Goal: Task Accomplishment & Management: Manage account settings

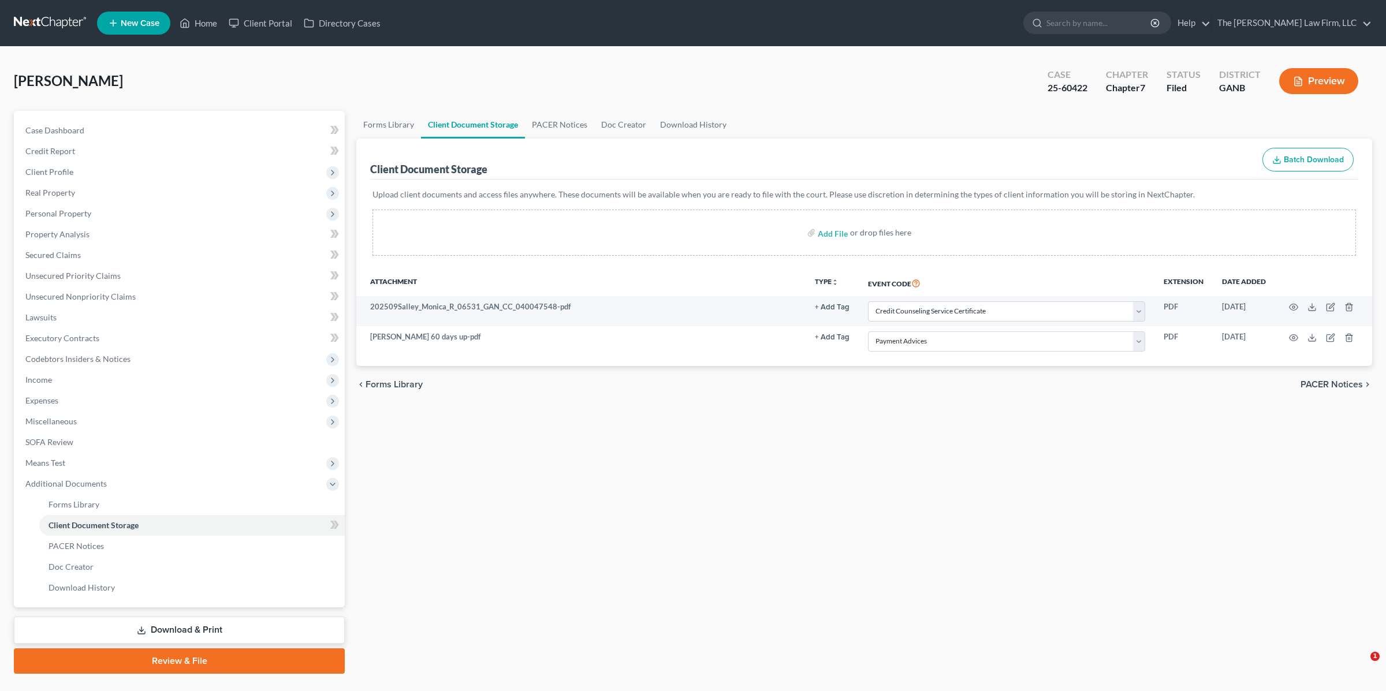
select select "5"
select select "35"
click at [635, 381] on div "chevron_left Forms Library PACER Notices chevron_right" at bounding box center [864, 384] width 1016 height 37
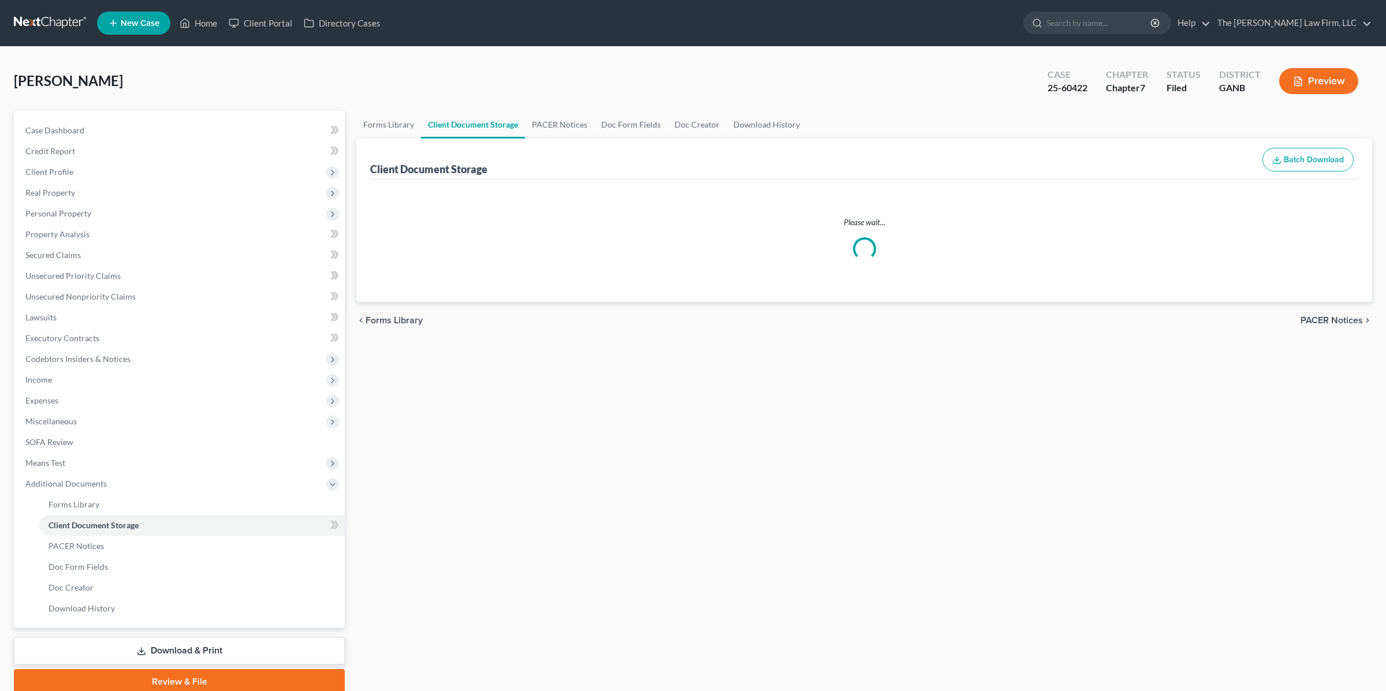
select select "5"
select select "35"
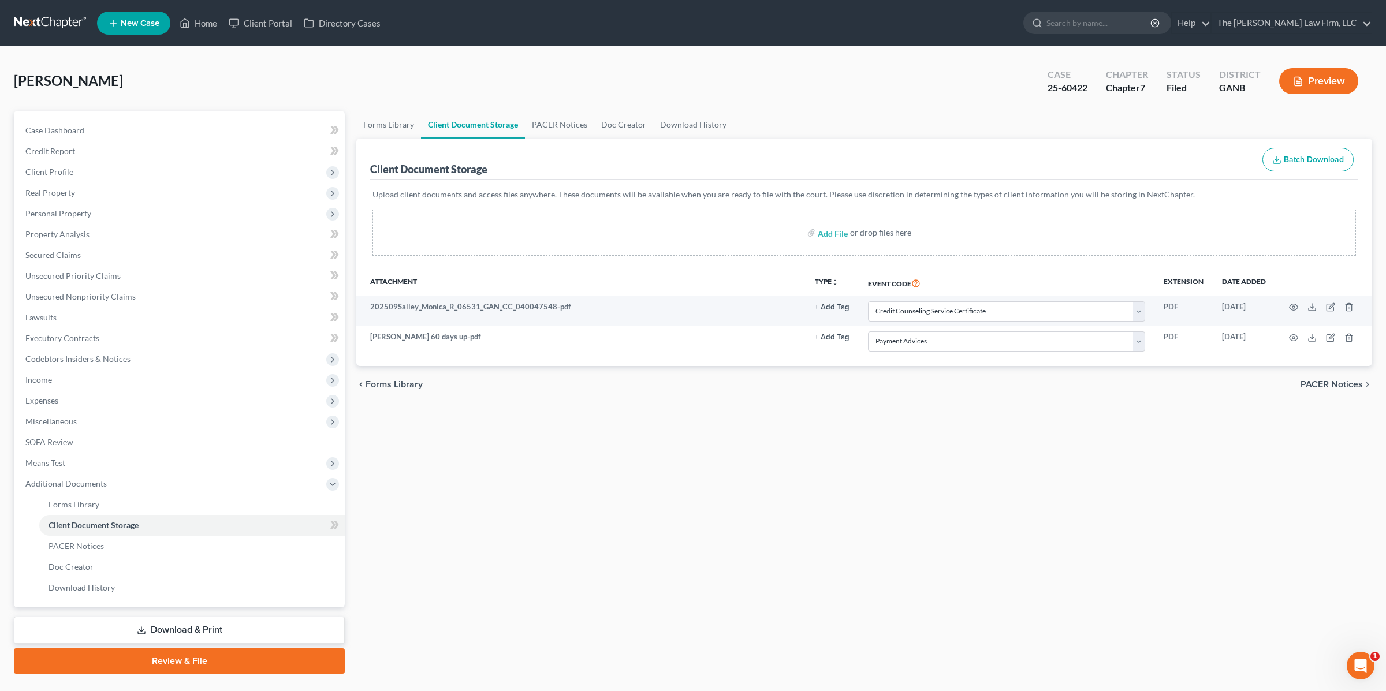
scroll to position [1, 0]
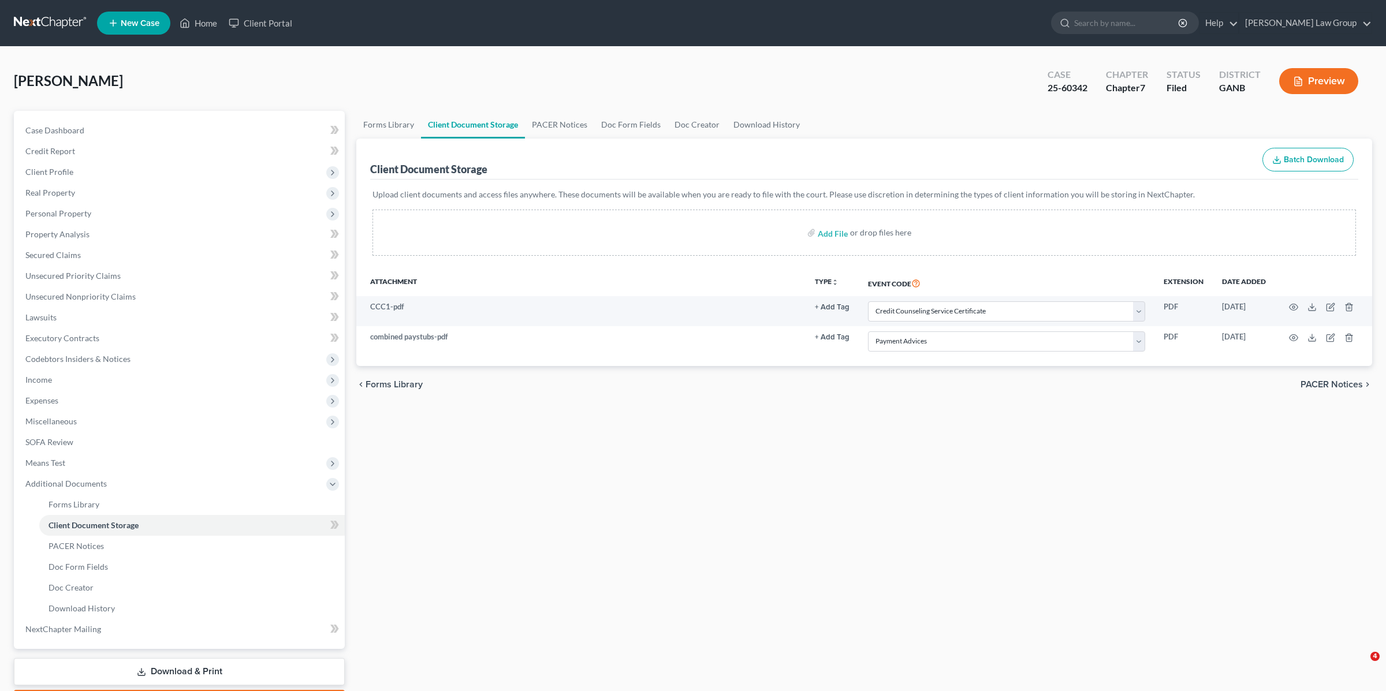
select select "5"
select select "35"
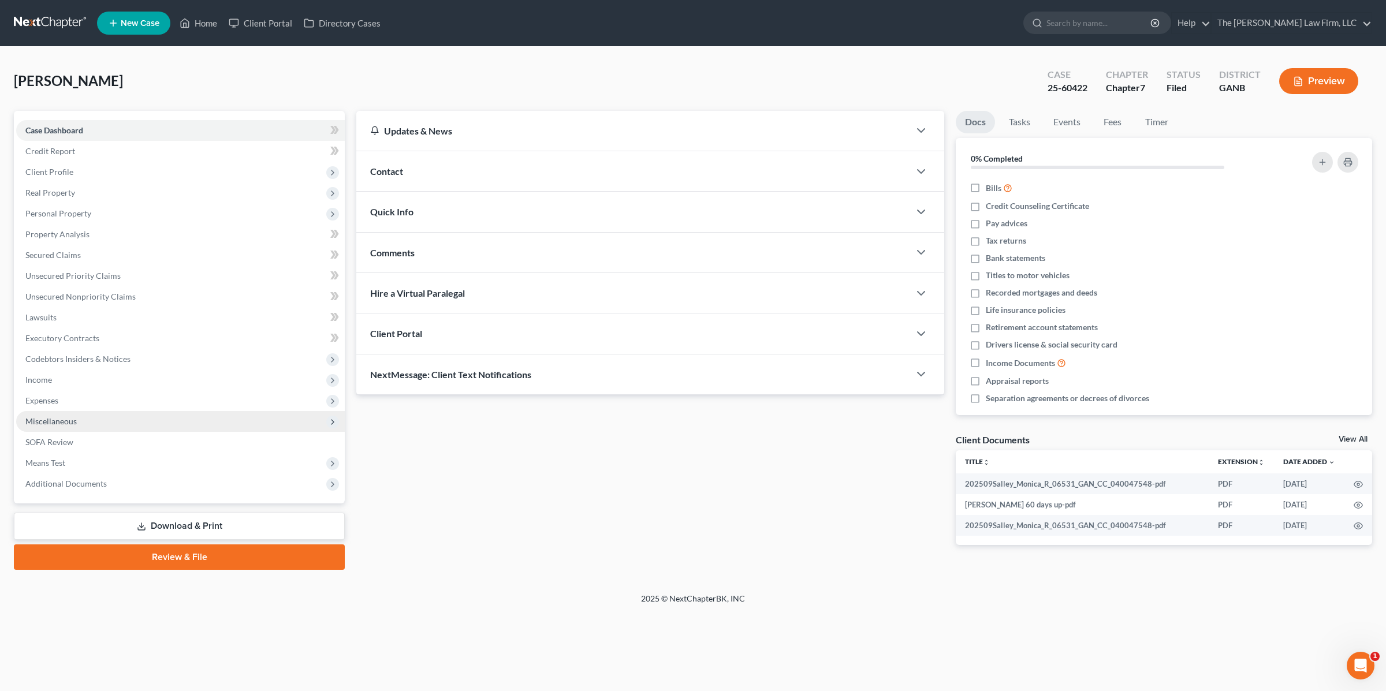
drag, startPoint x: 75, startPoint y: 421, endPoint x: 80, endPoint y: 424, distance: 5.9
click at [75, 421] on span "Miscellaneous" at bounding box center [50, 421] width 51 height 10
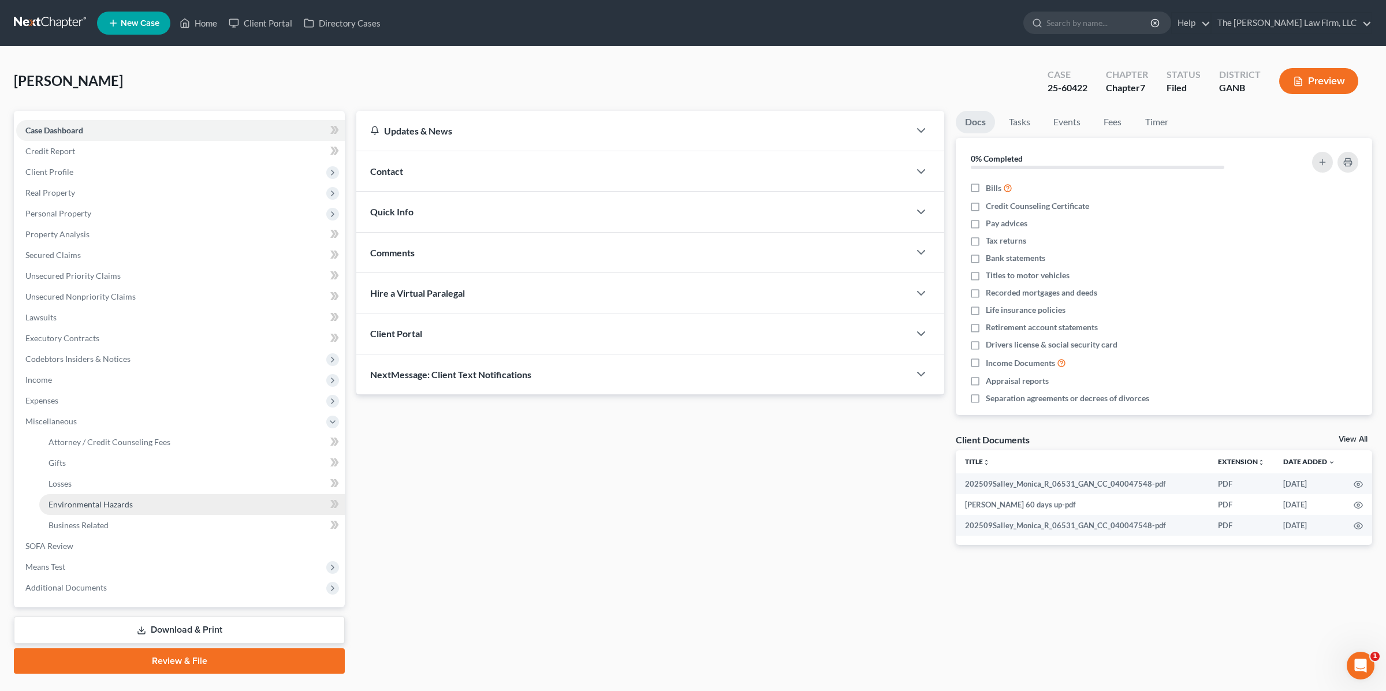
scroll to position [3, 0]
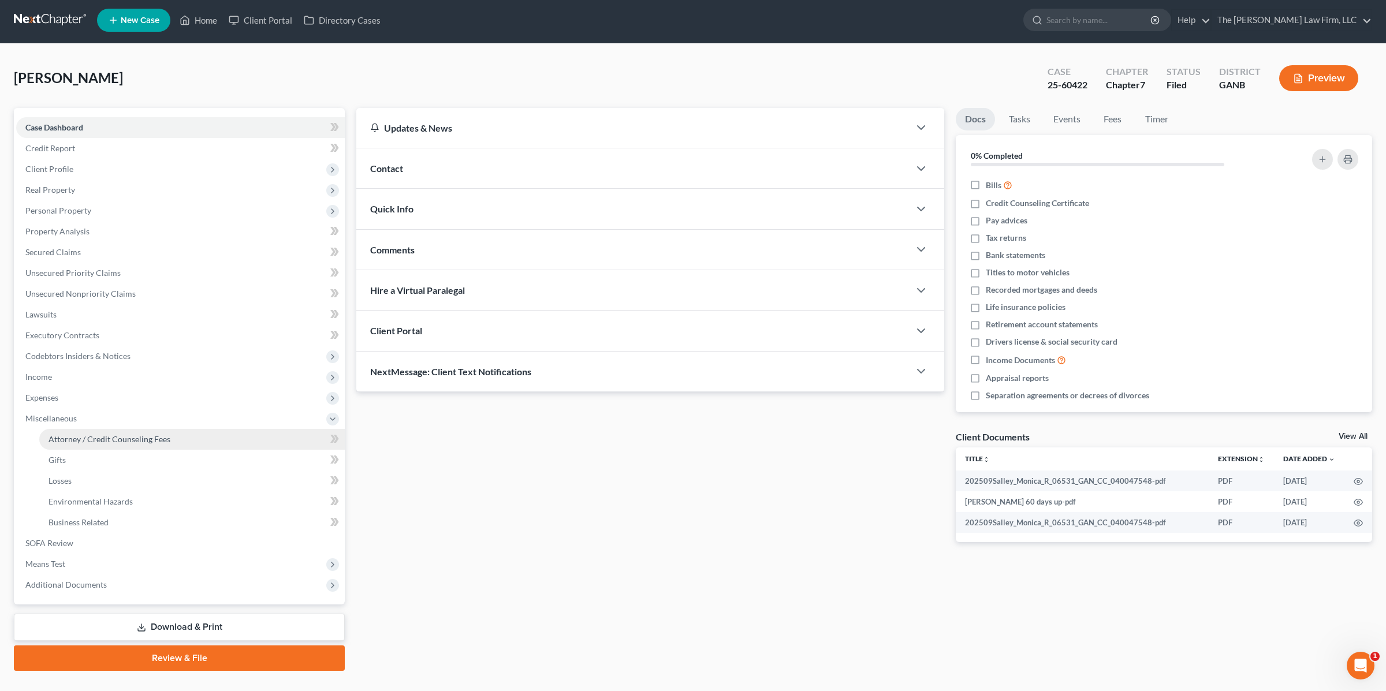
click at [123, 434] on span "Attorney / Credit Counseling Fees" at bounding box center [110, 439] width 122 height 10
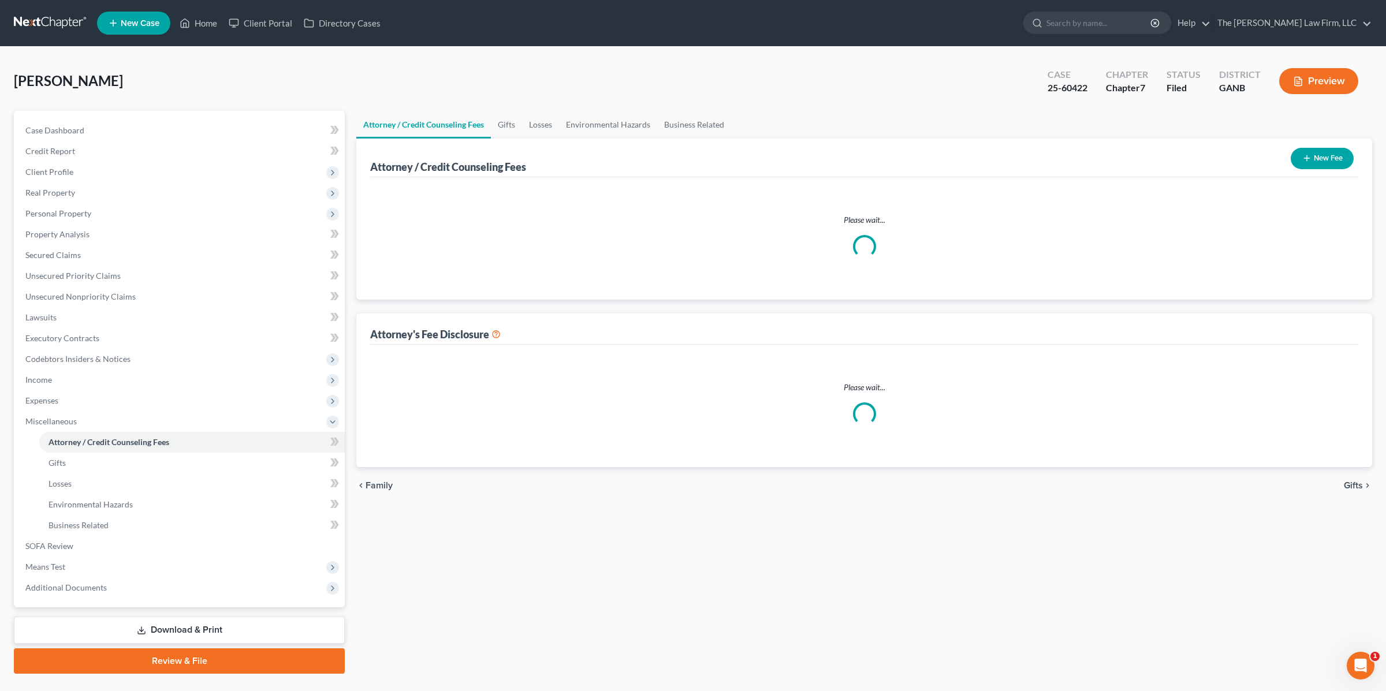
scroll to position [1, 0]
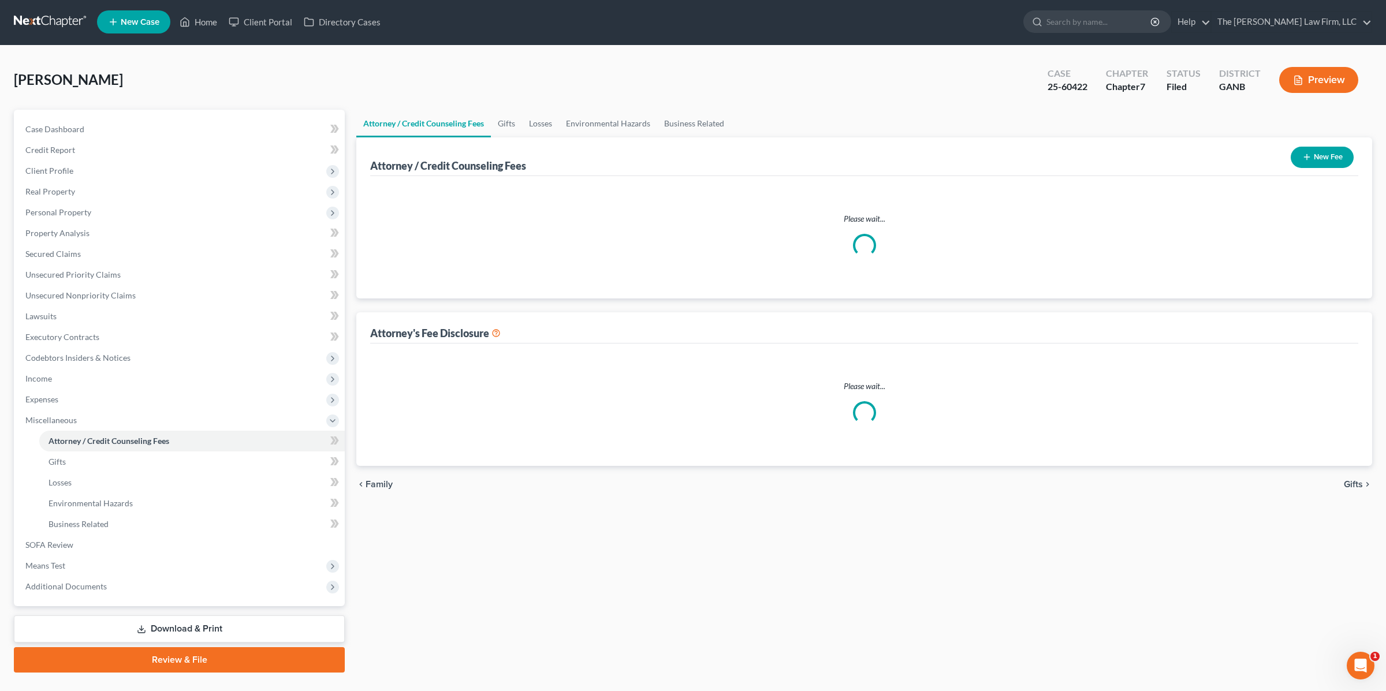
select select "3"
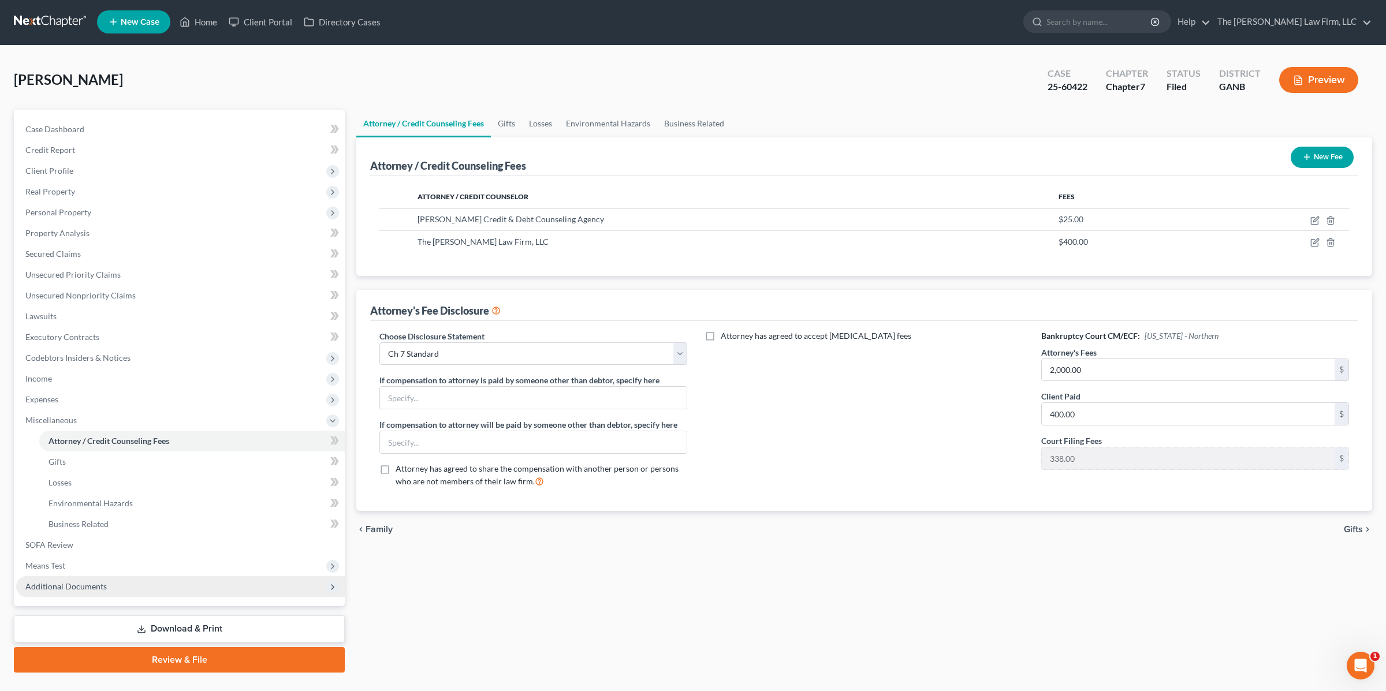
scroll to position [2, 0]
click at [81, 587] on span "Additional Documents" at bounding box center [65, 586] width 81 height 10
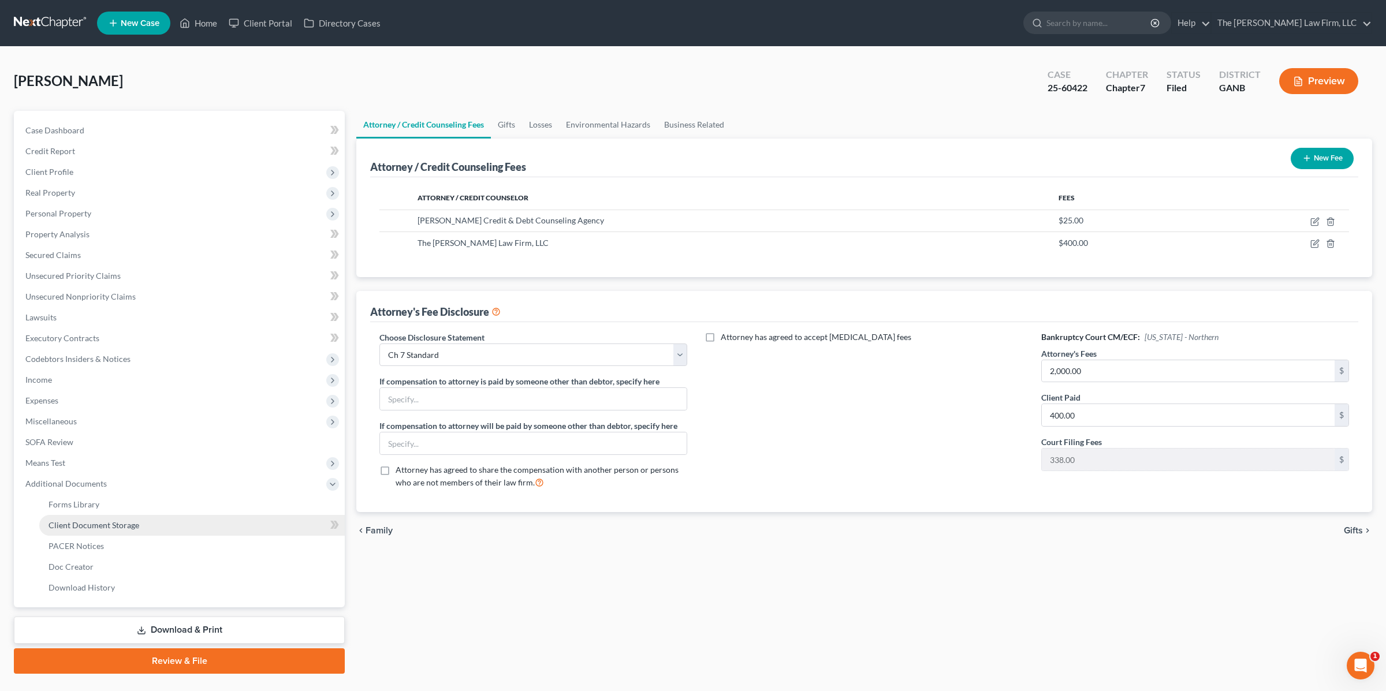
click at [121, 523] on span "Client Document Storage" at bounding box center [94, 525] width 91 height 10
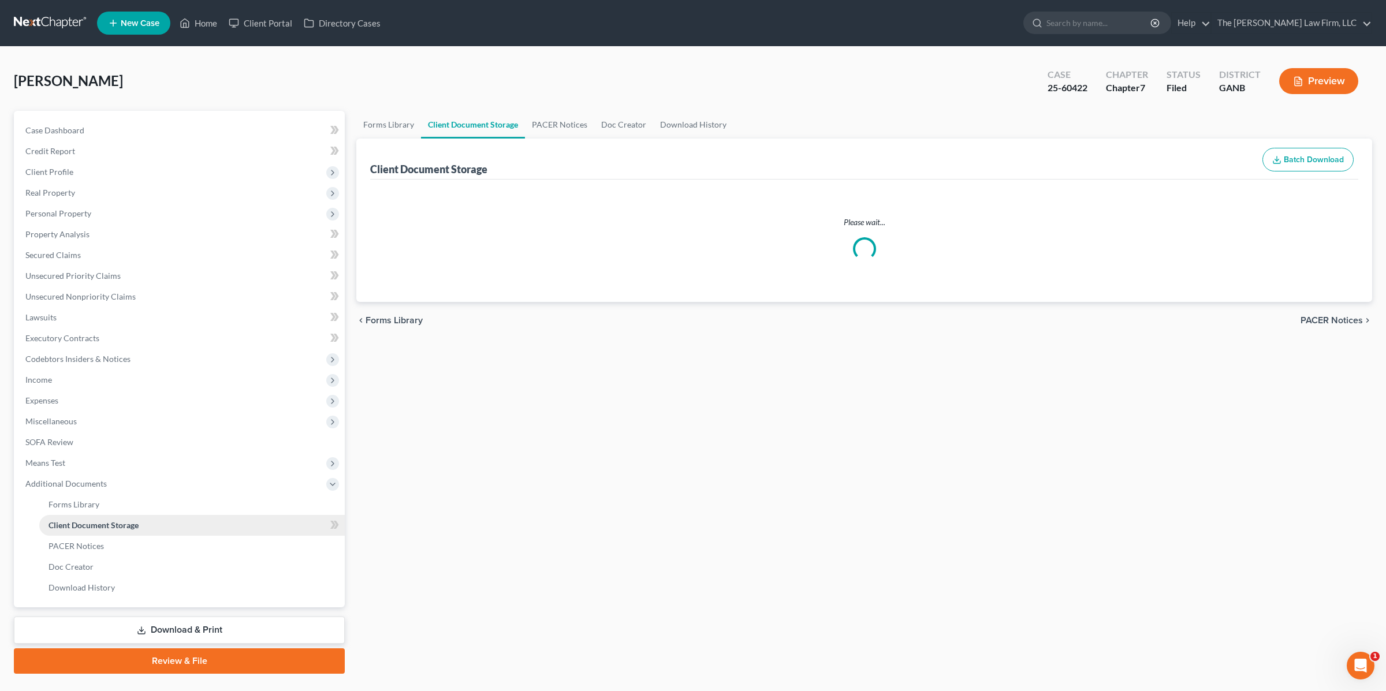
scroll to position [3, 0]
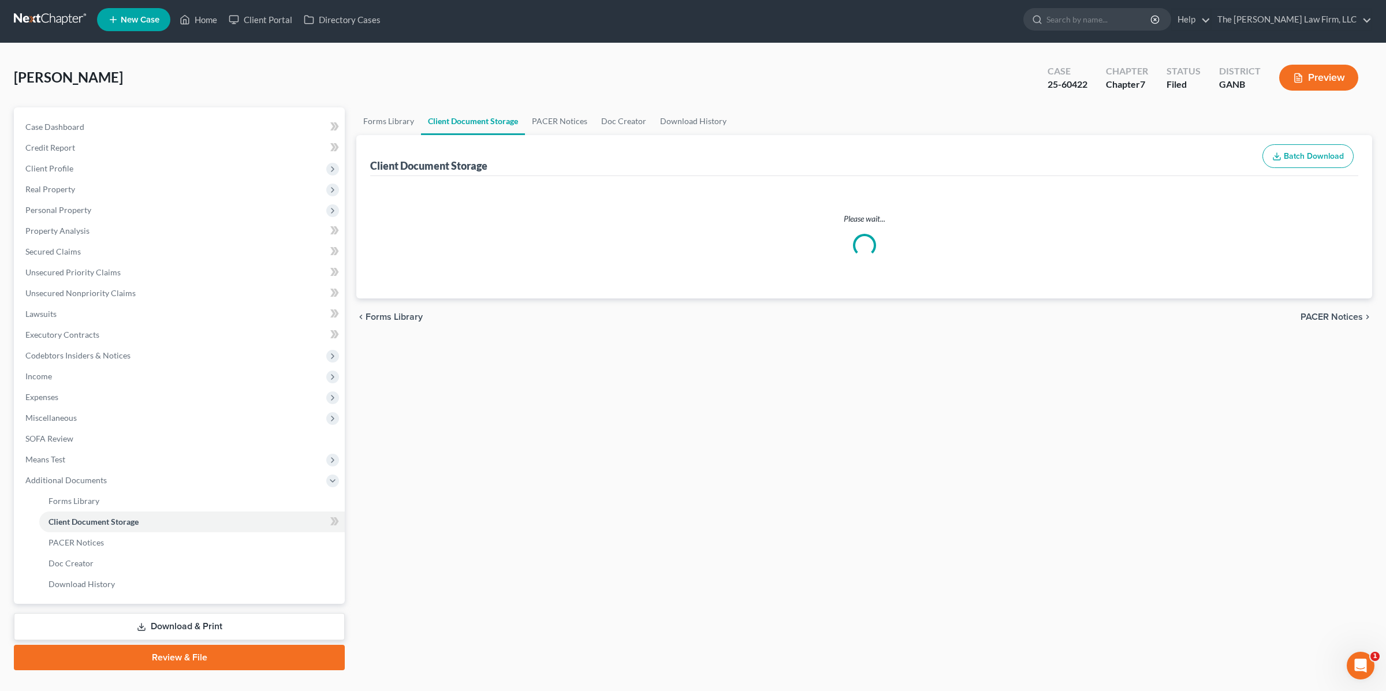
select select "5"
select select "35"
select select "5"
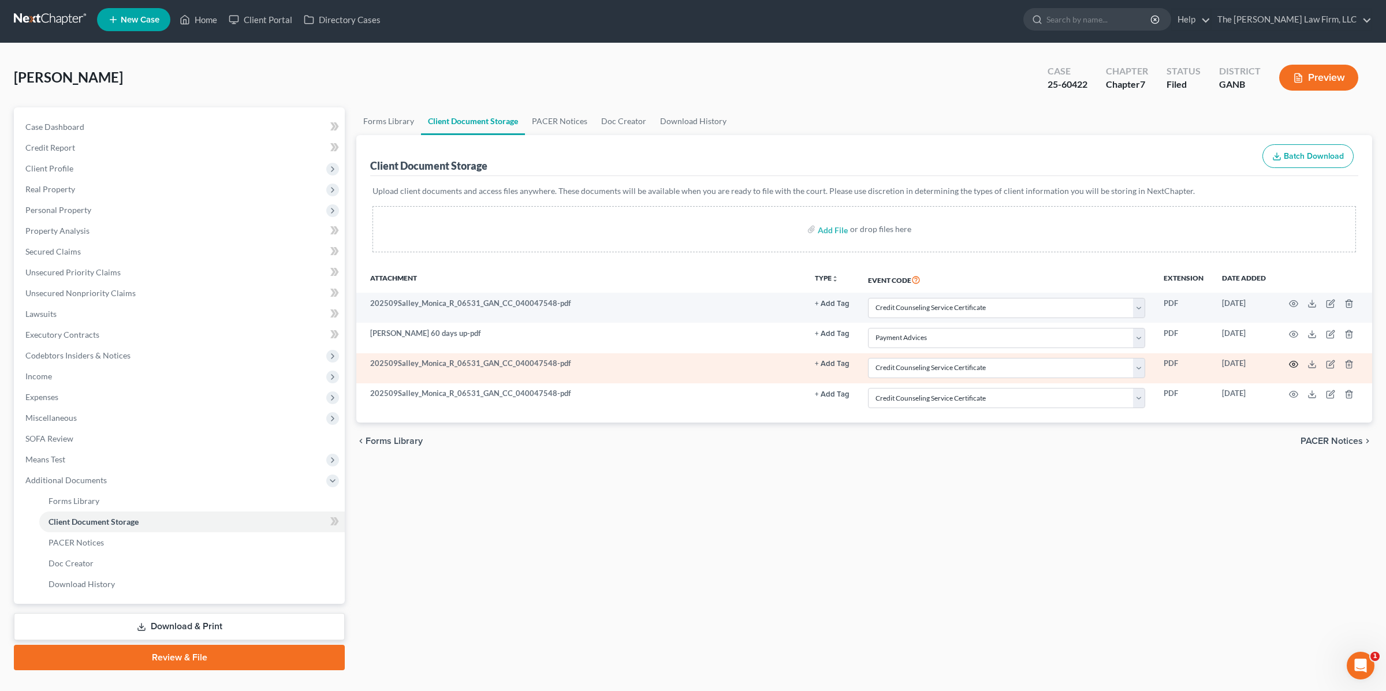
click at [1295, 364] on icon "button" at bounding box center [1293, 364] width 9 height 9
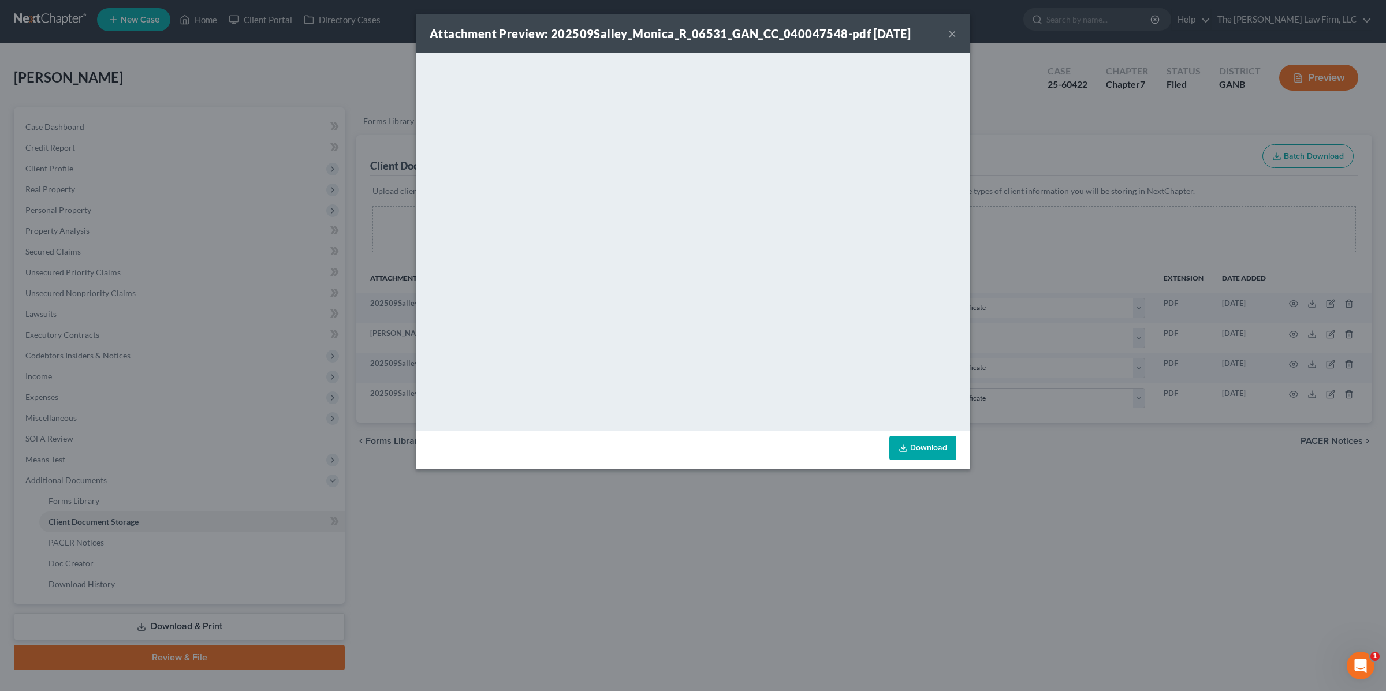
click at [951, 35] on button "×" at bounding box center [952, 34] width 8 height 14
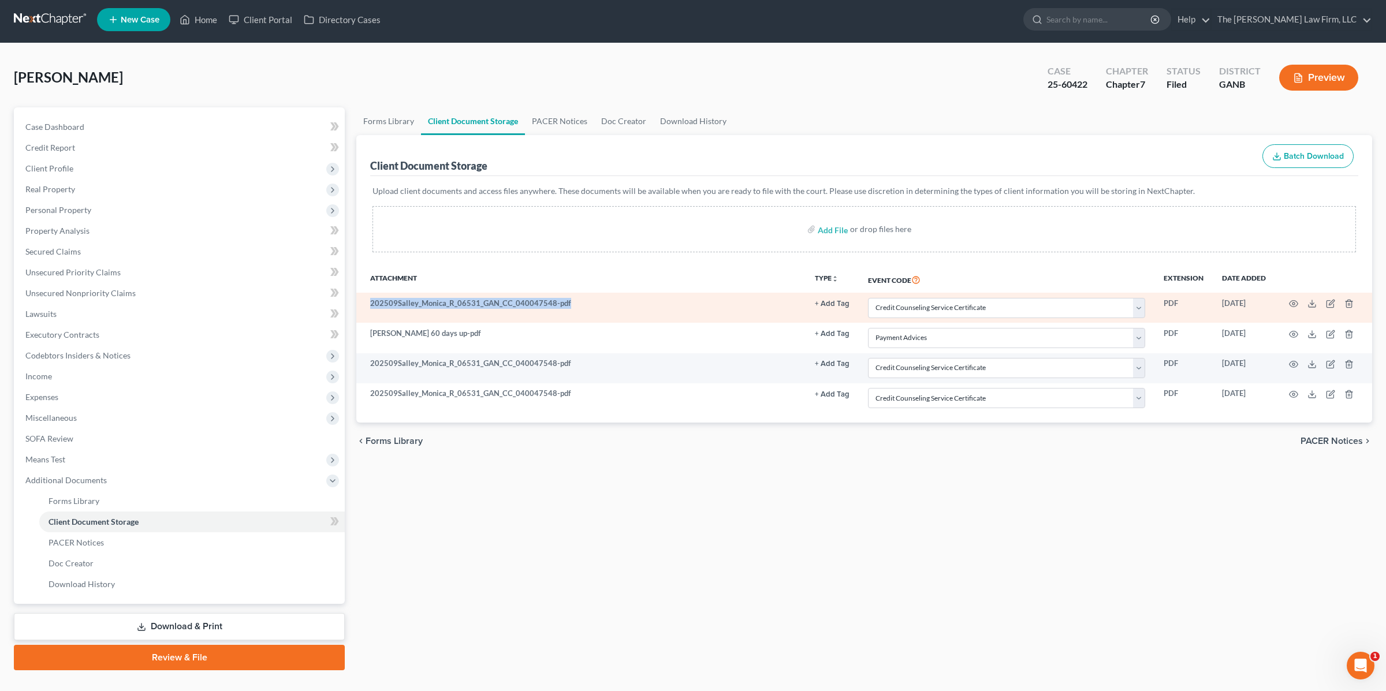
drag, startPoint x: 371, startPoint y: 303, endPoint x: 560, endPoint y: 308, distance: 189.5
click at [560, 308] on td "202509Salley_Monica_R_06531_GAN_CC_040047548-pdf" at bounding box center [580, 308] width 449 height 30
drag, startPoint x: 440, startPoint y: 309, endPoint x: 412, endPoint y: 306, distance: 28.4
click at [440, 309] on td "202509Salley_Monica_R_06531_GAN_CC_040047548-pdf" at bounding box center [580, 308] width 449 height 30
click at [594, 304] on td "202509Salley_Monica_R_06531_GAN_CC_040047548-pdf" at bounding box center [580, 308] width 449 height 30
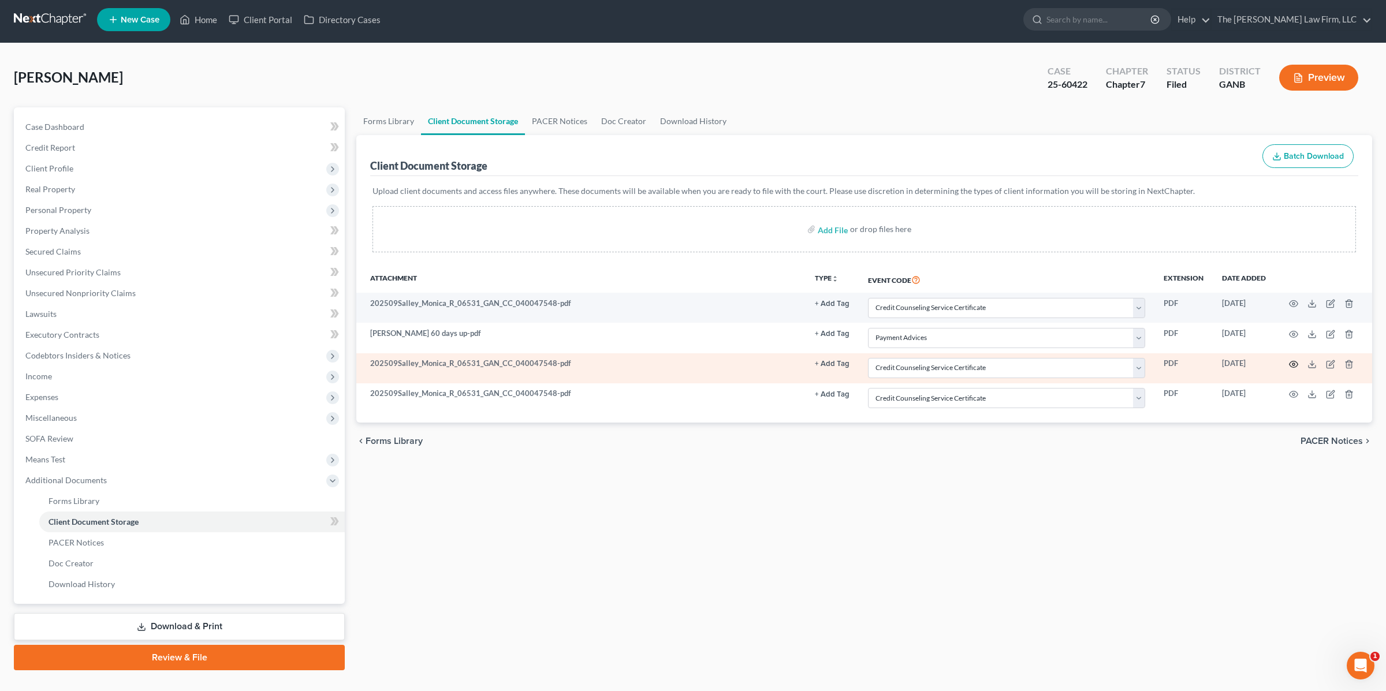
click at [1293, 363] on circle "button" at bounding box center [1294, 364] width 2 height 2
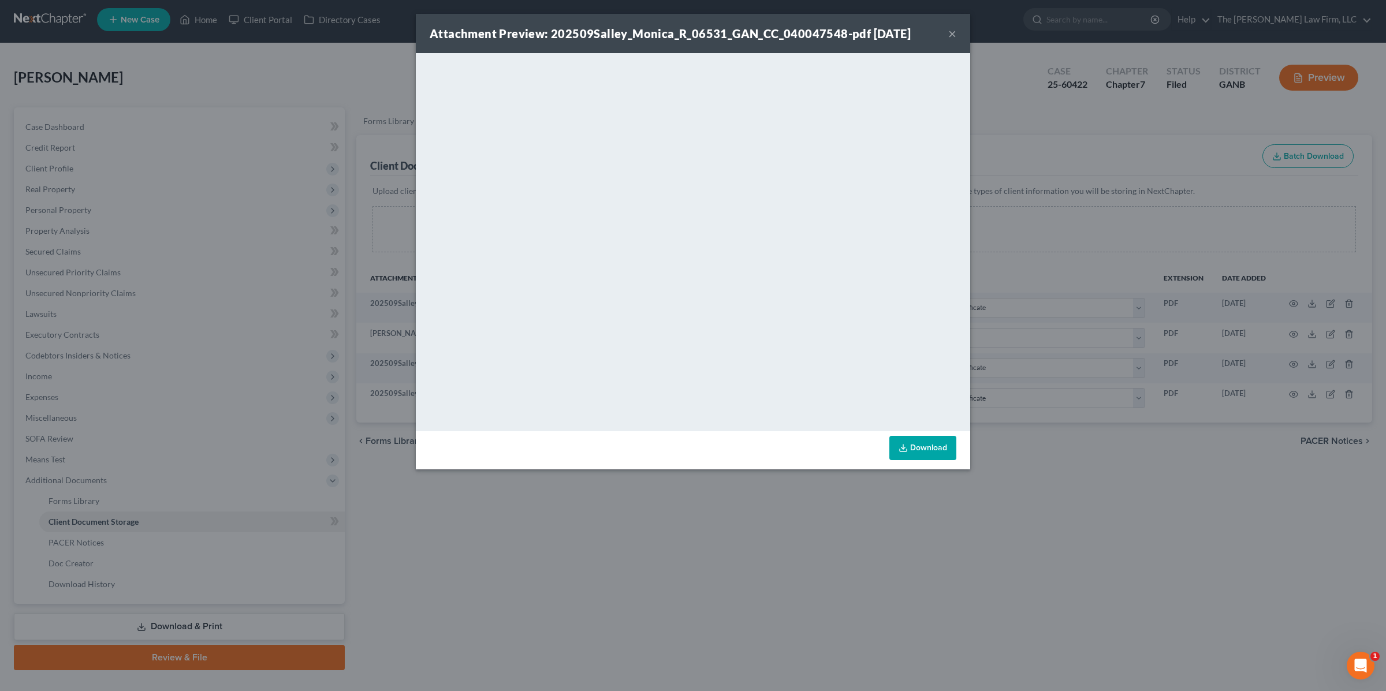
click at [951, 33] on button "×" at bounding box center [952, 34] width 8 height 14
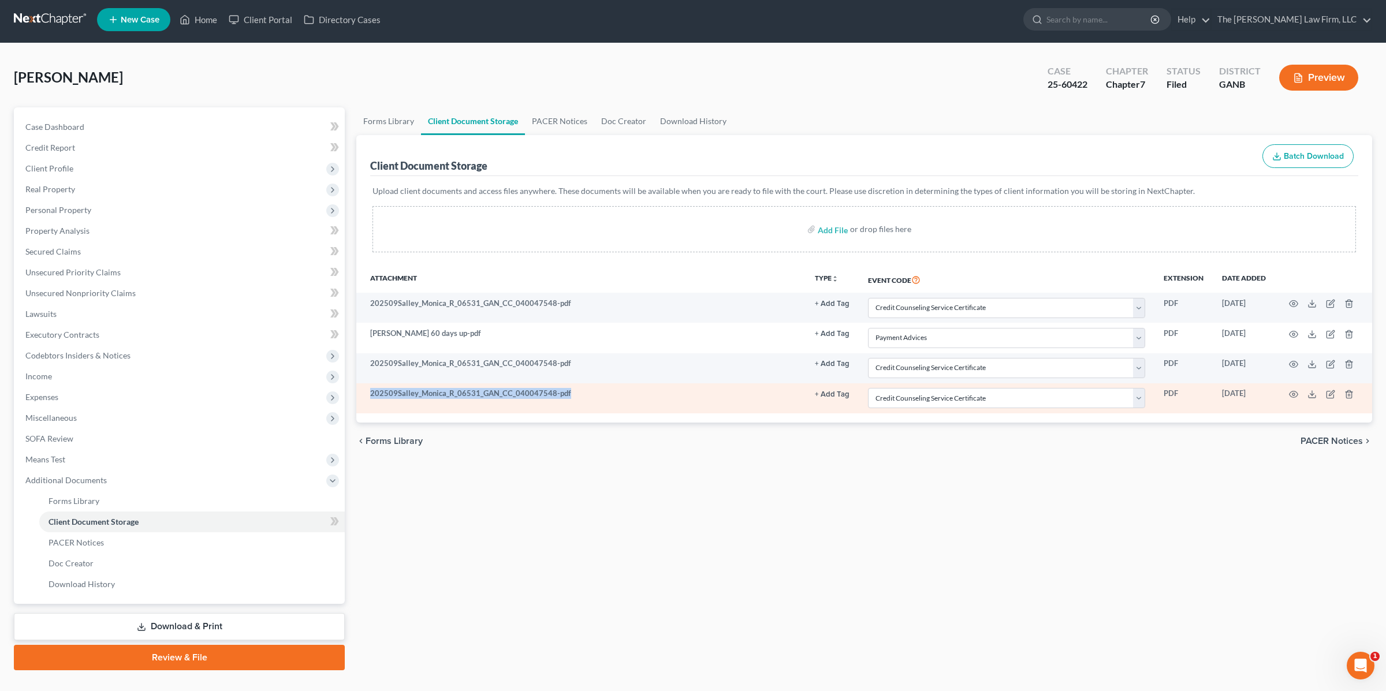
drag, startPoint x: 371, startPoint y: 397, endPoint x: 612, endPoint y: 396, distance: 240.8
click at [612, 396] on td "202509Salley_Monica_R_06531_GAN_CC_040047548-pdf" at bounding box center [580, 398] width 449 height 30
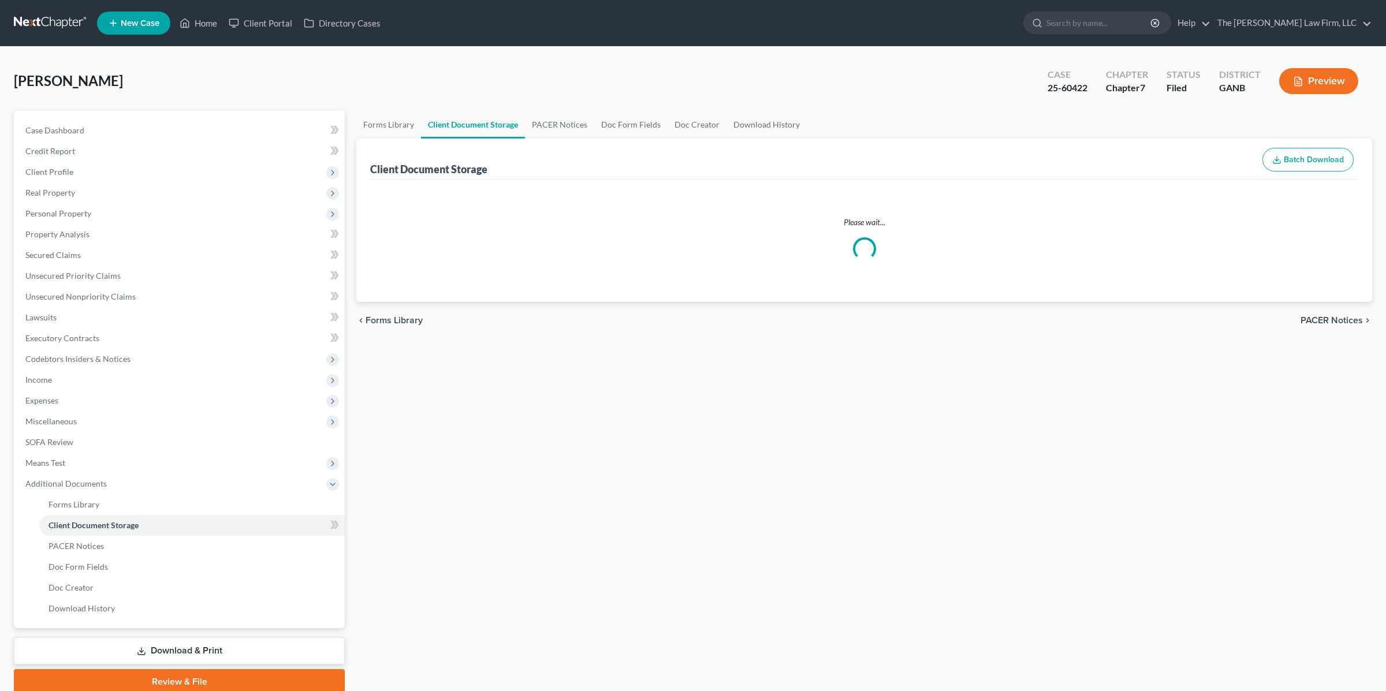
scroll to position [3, 0]
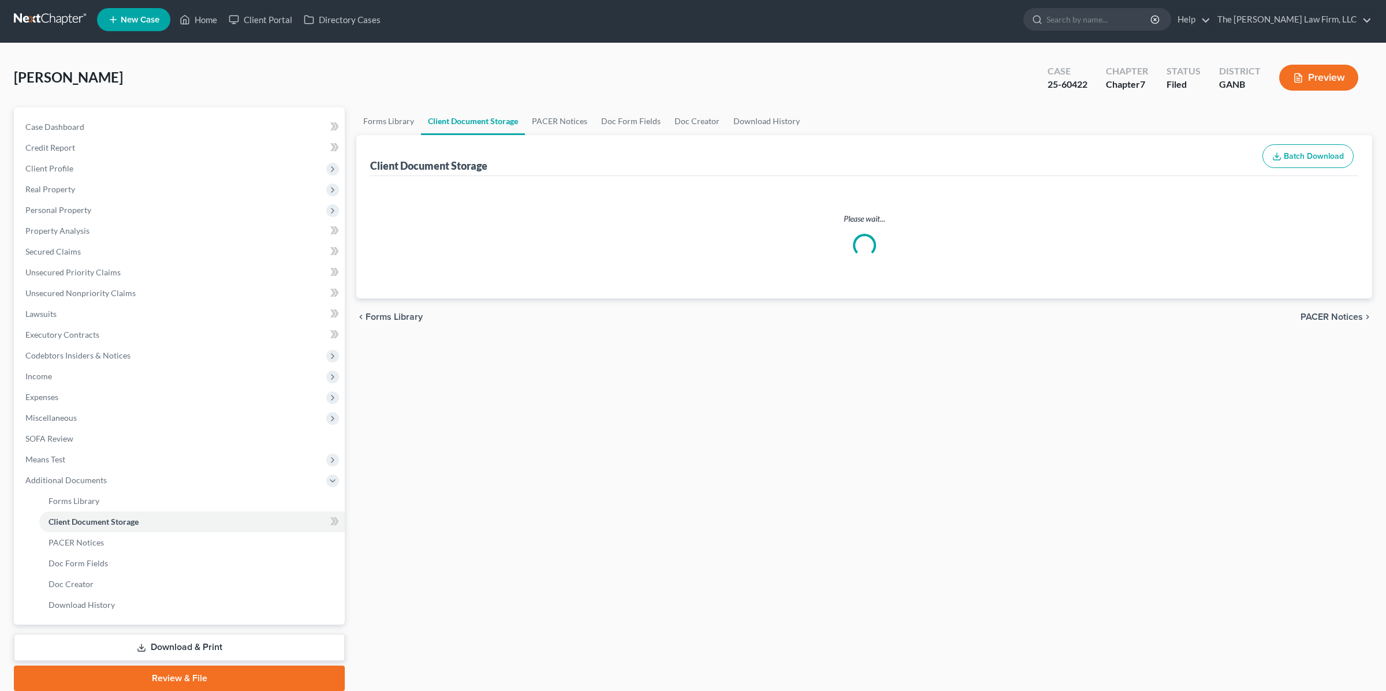
select select "5"
select select "35"
select select "5"
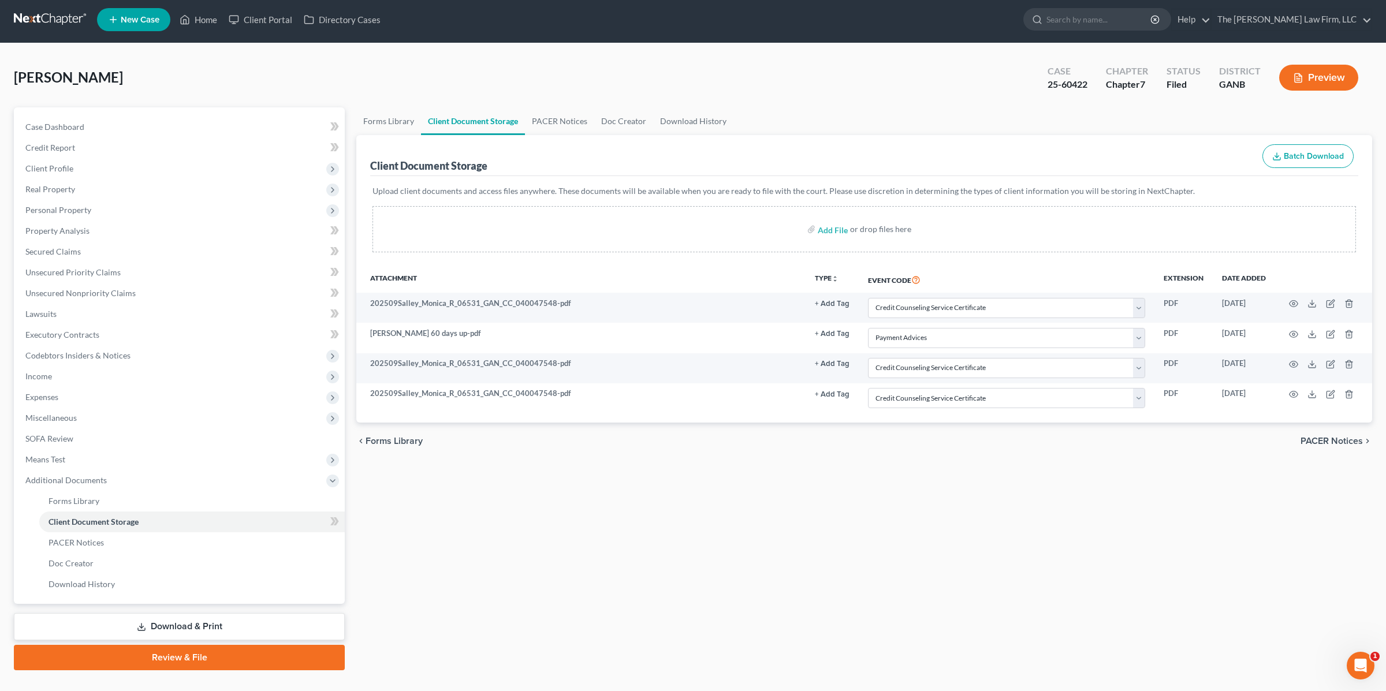
scroll to position [0, 0]
